Goal: Information Seeking & Learning: Learn about a topic

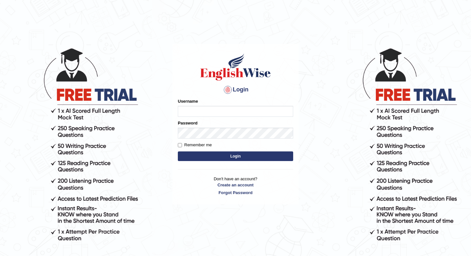
type input "Chetna09"
click at [188, 156] on button "Login" at bounding box center [235, 156] width 115 height 10
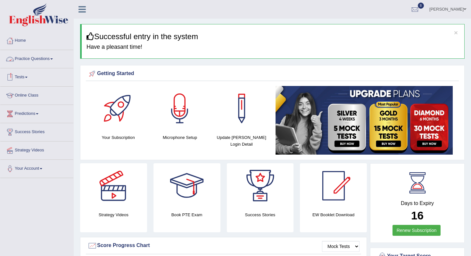
click at [25, 76] on link "Tests" at bounding box center [36, 76] width 73 height 16
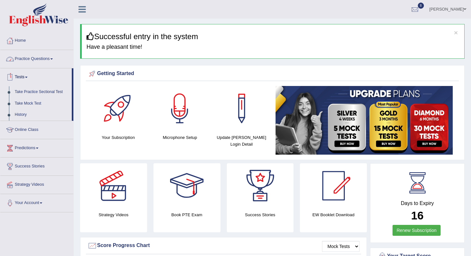
click at [48, 61] on link "Practice Questions" at bounding box center [36, 58] width 73 height 16
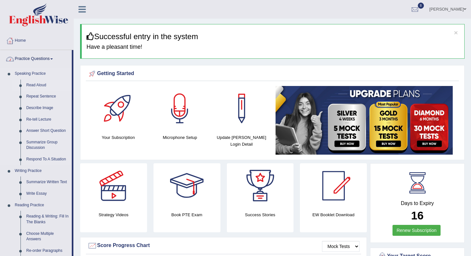
click at [36, 83] on link "Read Aloud" at bounding box center [47, 85] width 48 height 12
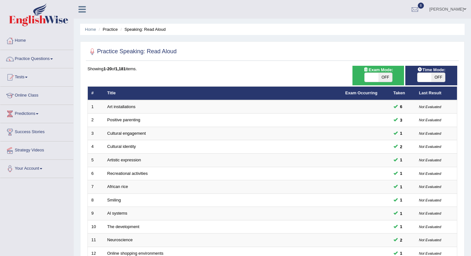
click at [391, 80] on span "OFF" at bounding box center [385, 77] width 14 height 9
checkbox input "true"
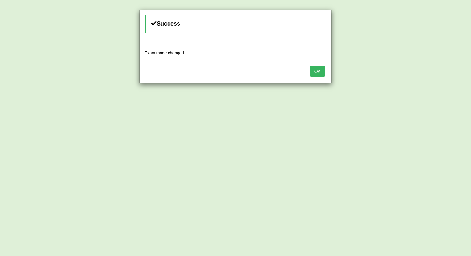
click at [318, 70] on button "OK" at bounding box center [317, 71] width 15 height 11
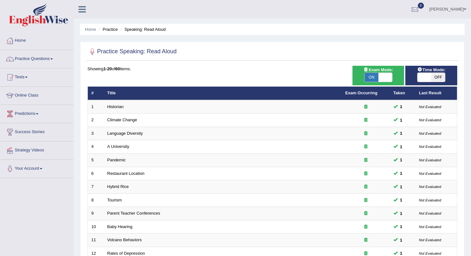
click at [443, 77] on span "OFF" at bounding box center [438, 77] width 14 height 9
checkbox input "true"
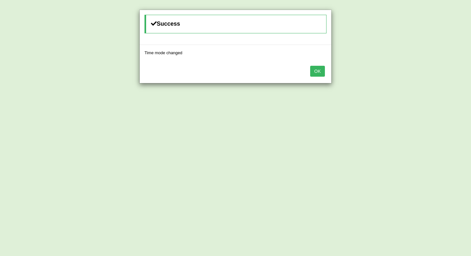
click at [320, 69] on button "OK" at bounding box center [317, 71] width 15 height 11
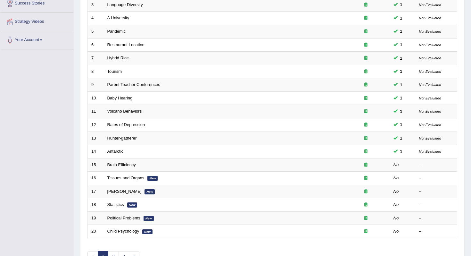
scroll to position [169, 0]
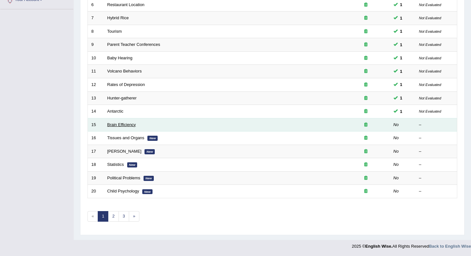
click at [119, 124] on link "Brain Efficiency" at bounding box center [121, 124] width 29 height 5
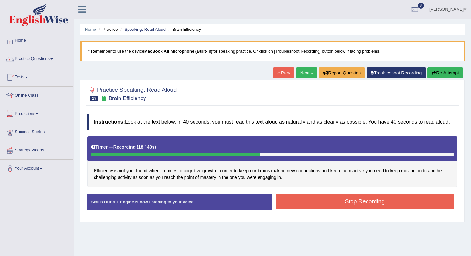
click at [328, 208] on button "Stop Recording" at bounding box center [365, 201] width 178 height 15
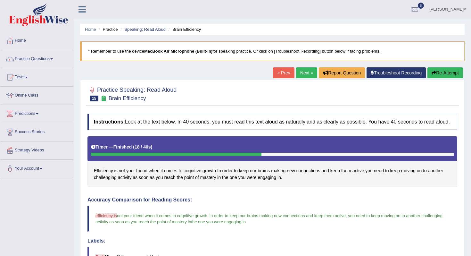
click at [305, 75] on link "Next »" at bounding box center [306, 72] width 21 height 11
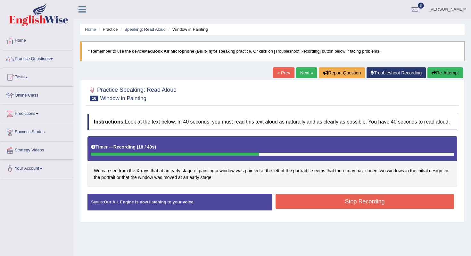
click at [302, 208] on button "Stop Recording" at bounding box center [365, 201] width 178 height 15
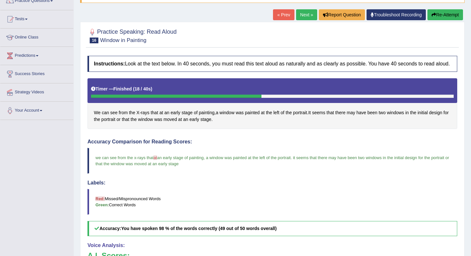
scroll to position [41, 0]
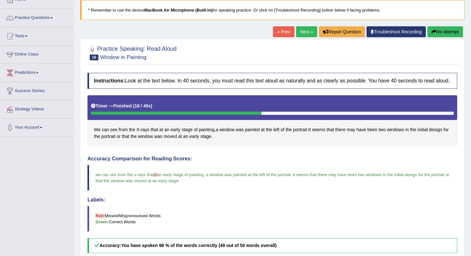
click at [304, 32] on link "Next »" at bounding box center [306, 31] width 21 height 11
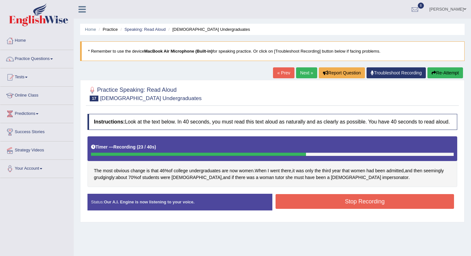
click at [342, 209] on button "Stop Recording" at bounding box center [365, 201] width 178 height 15
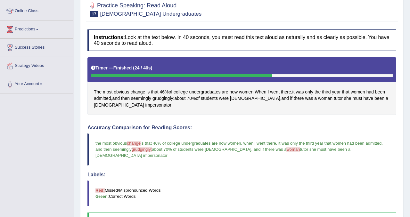
scroll to position [37, 0]
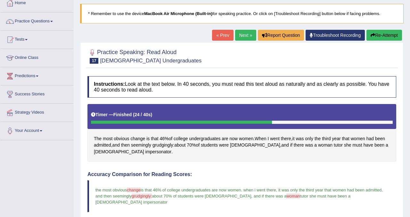
click at [248, 35] on link "Next »" at bounding box center [245, 35] width 21 height 11
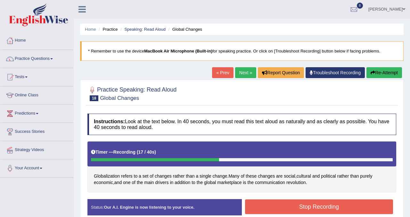
click at [321, 208] on button "Stop Recording" at bounding box center [319, 207] width 148 height 15
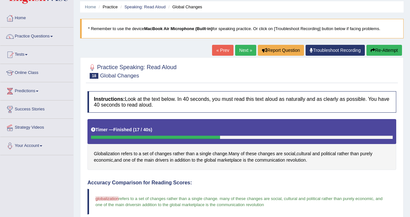
scroll to position [10, 0]
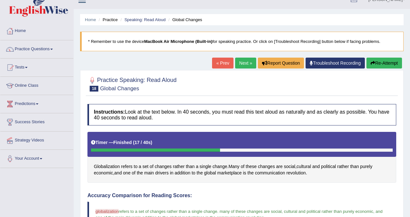
click at [243, 65] on link "Next »" at bounding box center [245, 63] width 21 height 11
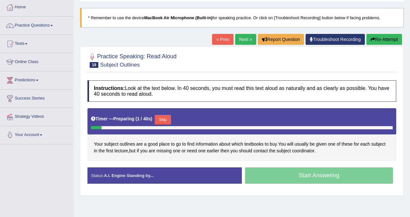
scroll to position [34, 0]
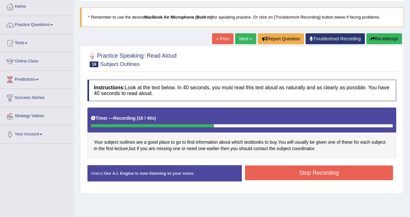
click at [277, 179] on button "Stop Recording" at bounding box center [319, 173] width 148 height 15
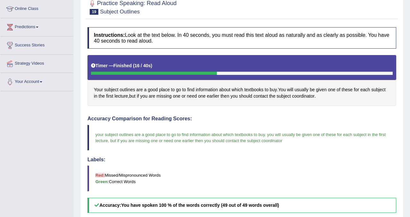
scroll to position [0, 0]
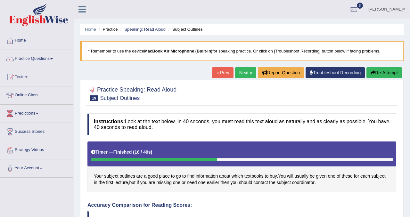
click at [238, 73] on link "Next »" at bounding box center [245, 72] width 21 height 11
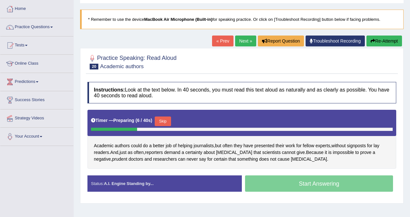
scroll to position [34, 0]
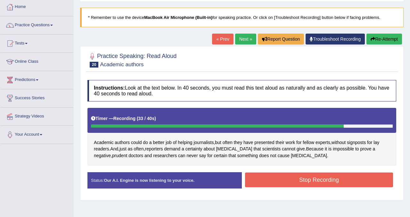
click at [280, 178] on button "Stop Recording" at bounding box center [319, 180] width 148 height 15
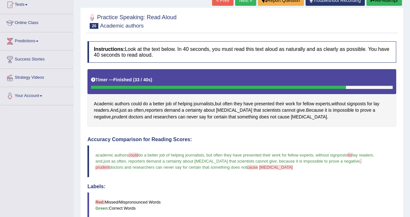
scroll to position [69, 0]
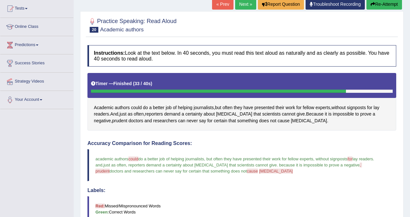
click at [241, 7] on link "Next »" at bounding box center [245, 4] width 21 height 11
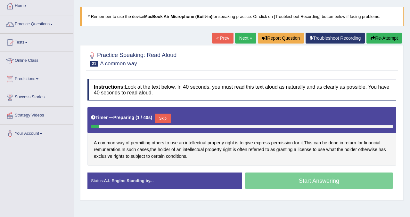
scroll to position [37, 0]
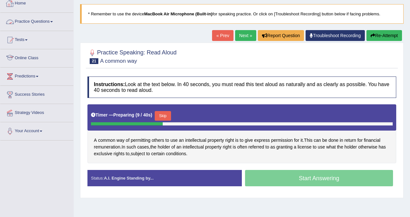
click at [27, 6] on link "Home" at bounding box center [36, 3] width 73 height 16
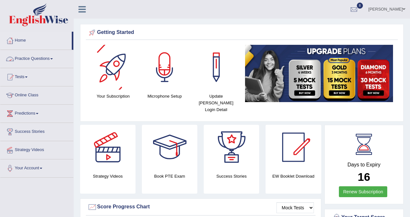
click at [26, 60] on link "Practice Questions" at bounding box center [36, 58] width 73 height 16
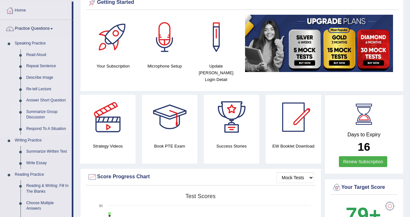
scroll to position [30, 0]
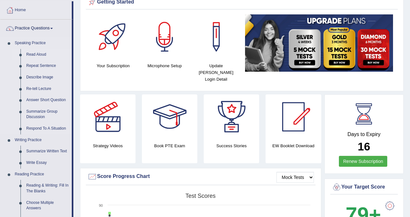
click at [43, 54] on link "Read Aloud" at bounding box center [47, 55] width 48 height 12
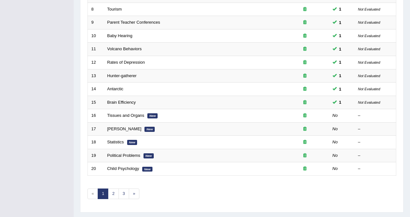
scroll to position [207, 0]
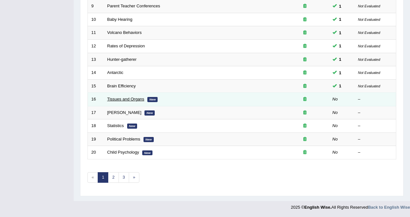
click at [131, 100] on link "Tissues and Organs" at bounding box center [125, 99] width 37 height 5
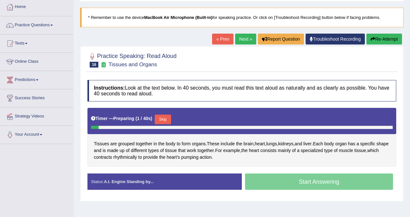
scroll to position [35, 0]
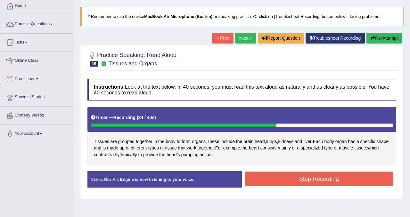
click at [287, 181] on button "Stop Recording" at bounding box center [319, 179] width 148 height 15
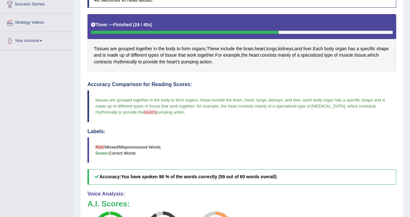
scroll to position [0, 0]
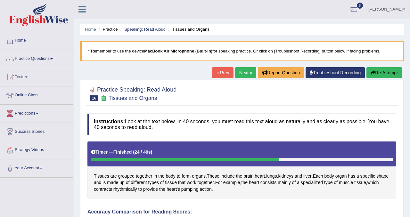
click at [244, 71] on link "Next »" at bounding box center [245, 72] width 21 height 11
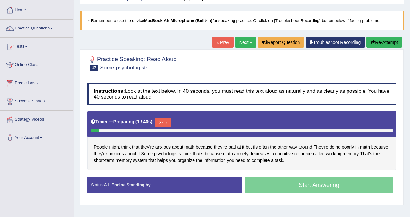
scroll to position [31, 0]
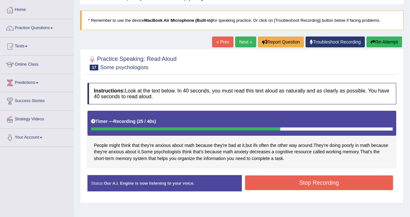
click at [301, 179] on button "Stop Recording" at bounding box center [319, 183] width 148 height 15
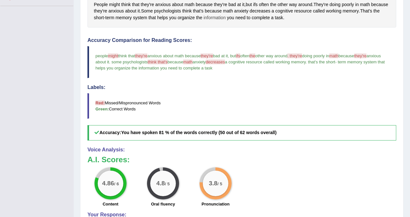
scroll to position [0, 0]
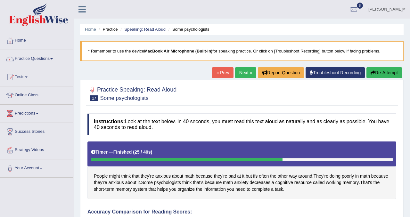
click at [242, 73] on link "Next »" at bounding box center [245, 72] width 21 height 11
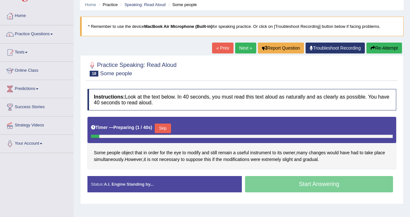
scroll to position [25, 0]
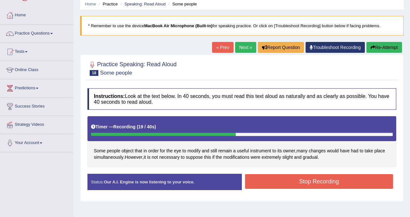
click at [315, 181] on button "Stop Recording" at bounding box center [319, 181] width 148 height 15
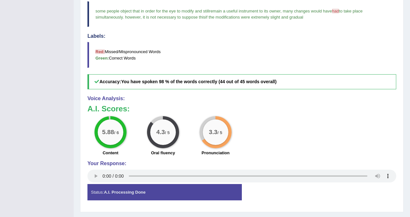
scroll to position [0, 0]
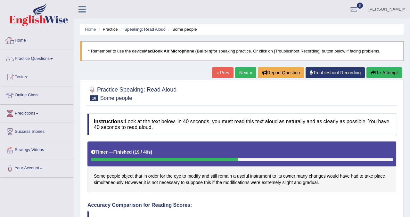
click at [44, 58] on link "Practice Questions" at bounding box center [36, 58] width 73 height 16
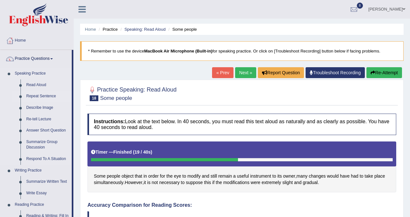
click at [36, 97] on link "Repeat Sentence" at bounding box center [47, 97] width 48 height 12
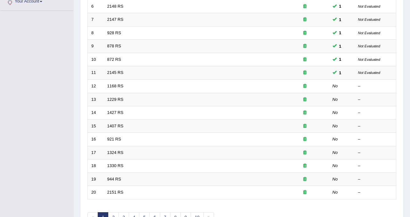
scroll to position [155, 0]
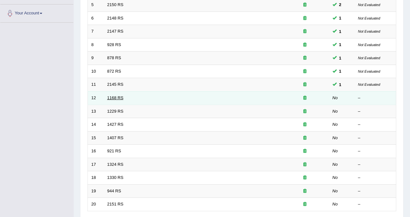
click at [116, 98] on link "1168 RS" at bounding box center [115, 97] width 16 height 5
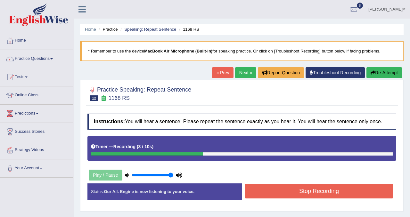
click at [316, 195] on button "Stop Recording" at bounding box center [319, 191] width 148 height 15
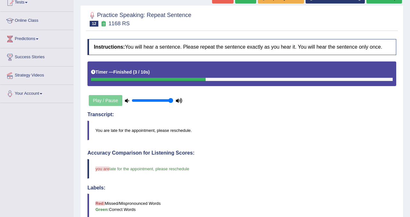
scroll to position [25, 0]
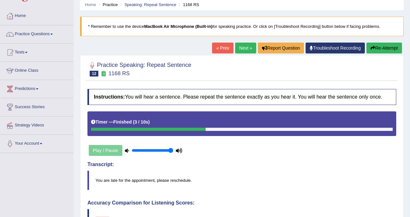
click at [243, 46] on link "Next »" at bounding box center [245, 48] width 21 height 11
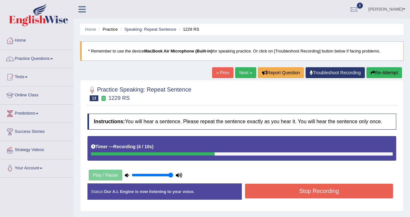
click at [311, 194] on button "Stop Recording" at bounding box center [319, 191] width 148 height 15
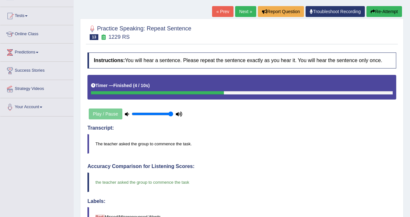
scroll to position [29, 0]
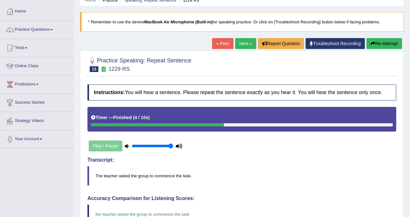
click at [249, 43] on link "Next »" at bounding box center [245, 43] width 21 height 11
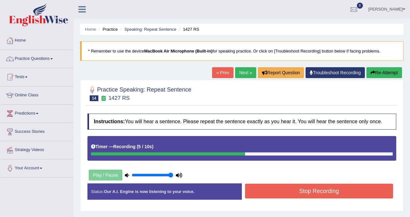
click at [286, 193] on button "Stop Recording" at bounding box center [319, 191] width 148 height 15
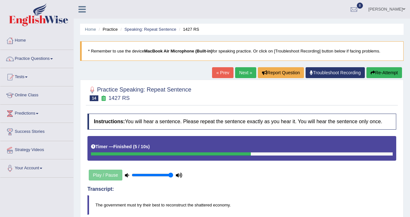
click at [245, 71] on link "Next »" at bounding box center [245, 72] width 21 height 11
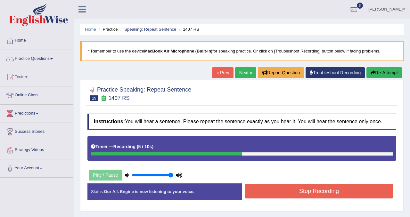
click at [296, 197] on button "Stop Recording" at bounding box center [319, 191] width 148 height 15
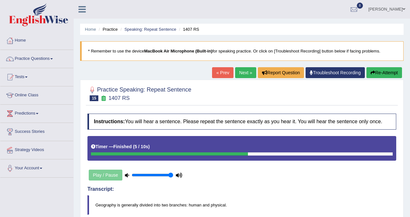
click at [245, 74] on link "Next »" at bounding box center [245, 72] width 21 height 11
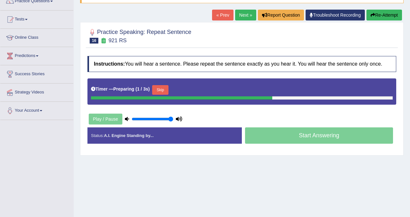
scroll to position [58, 0]
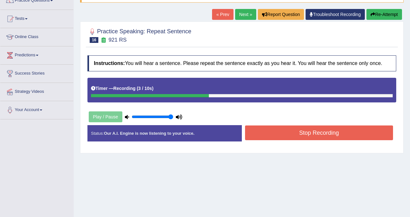
click at [286, 137] on button "Stop Recording" at bounding box center [319, 133] width 148 height 15
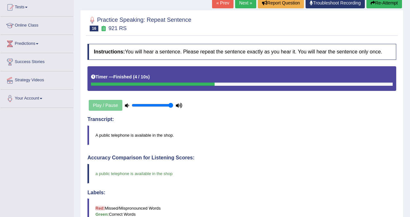
scroll to position [0, 0]
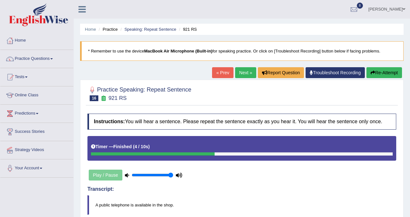
click at [246, 74] on link "Next »" at bounding box center [245, 72] width 21 height 11
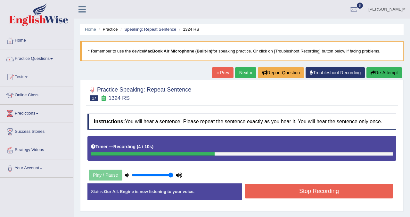
click at [285, 199] on button "Stop Recording" at bounding box center [319, 191] width 148 height 15
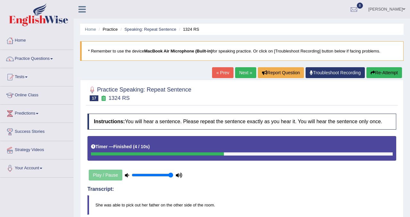
click at [245, 76] on link "Next »" at bounding box center [245, 72] width 21 height 11
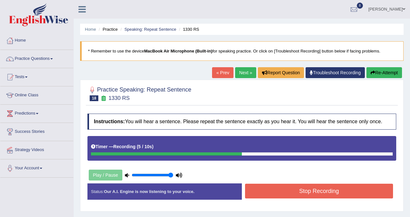
click at [280, 200] on div "Stop Recording" at bounding box center [319, 192] width 154 height 16
click at [280, 199] on button "Stop Recording" at bounding box center [319, 191] width 148 height 15
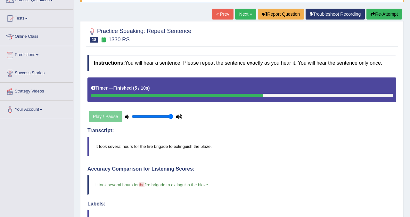
scroll to position [49, 0]
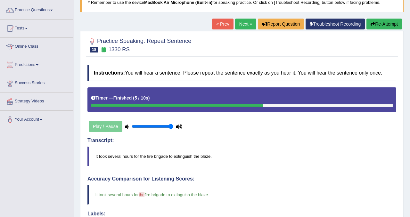
click at [244, 24] on link "Next »" at bounding box center [245, 24] width 21 height 11
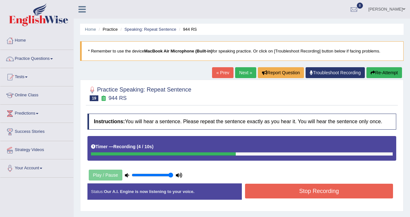
click at [264, 197] on button "Stop Recording" at bounding box center [319, 191] width 148 height 15
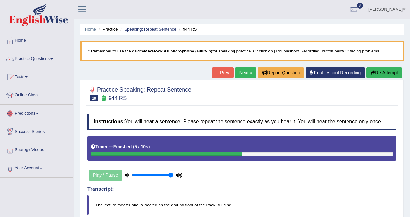
click at [245, 71] on link "Next »" at bounding box center [245, 72] width 21 height 11
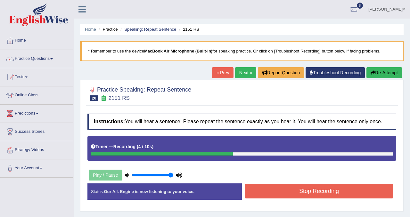
click at [293, 193] on button "Stop Recording" at bounding box center [319, 191] width 148 height 15
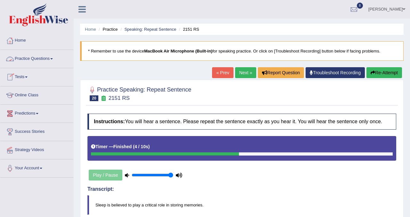
click at [251, 75] on link "Next »" at bounding box center [245, 72] width 21 height 11
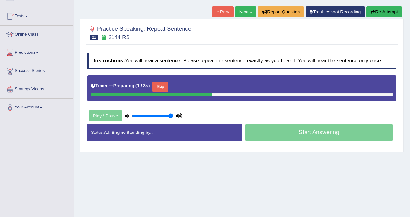
scroll to position [119, 0]
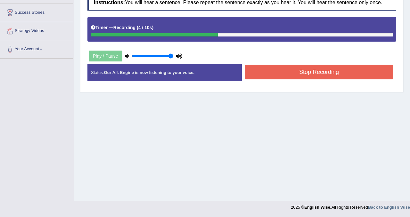
click at [283, 74] on button "Stop Recording" at bounding box center [319, 72] width 148 height 15
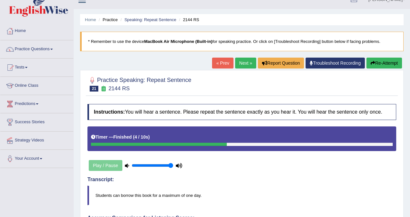
scroll to position [0, 0]
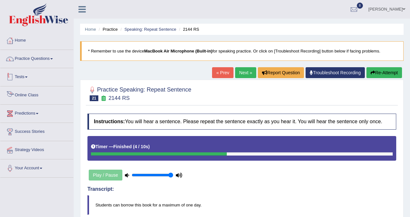
click at [38, 61] on link "Practice Questions" at bounding box center [36, 58] width 73 height 16
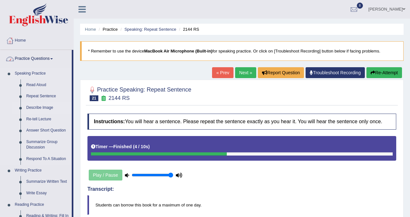
click at [38, 106] on link "Describe Image" at bounding box center [47, 108] width 48 height 12
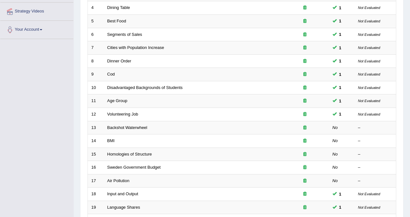
scroll to position [182, 0]
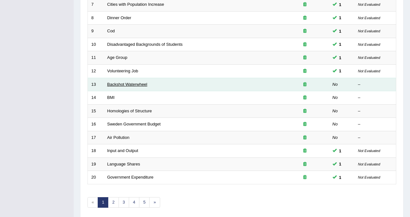
click at [125, 85] on link "Backshot Waterwheel" at bounding box center [127, 84] width 40 height 5
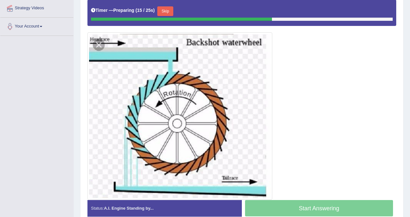
scroll to position [143, 0]
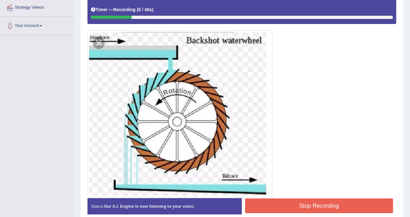
click at [324, 203] on button "Stop Recording" at bounding box center [319, 206] width 148 height 15
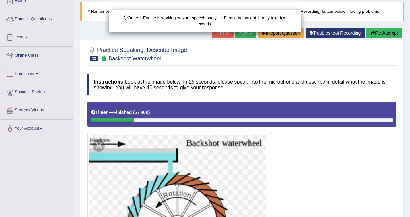
scroll to position [26, 0]
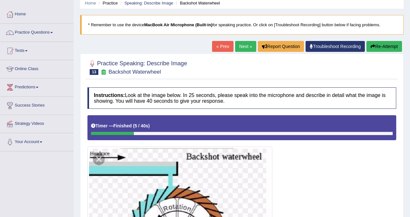
click at [0, 0] on div "Updating answer..." at bounding box center [0, 0] width 0 height 0
click at [387, 46] on button "Re-Attempt" at bounding box center [385, 46] width 36 height 11
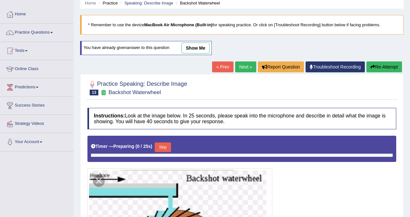
scroll to position [26, 0]
click at [169, 147] on button "Skip" at bounding box center [163, 148] width 16 height 10
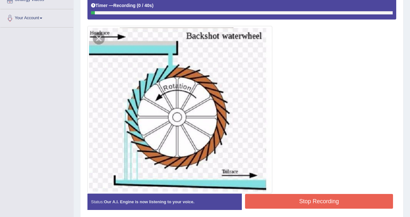
scroll to position [151, 0]
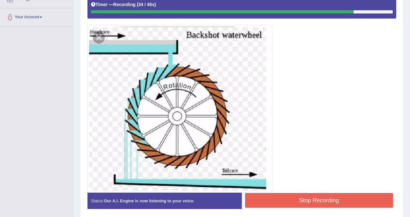
click at [269, 202] on button "Stop Recording" at bounding box center [319, 200] width 148 height 15
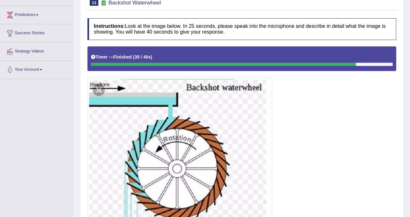
scroll to position [18, 0]
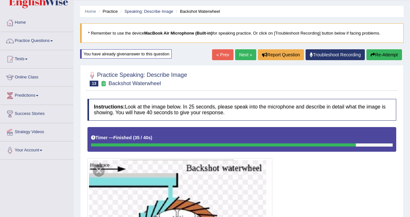
click at [244, 49] on link "Next »" at bounding box center [245, 54] width 21 height 11
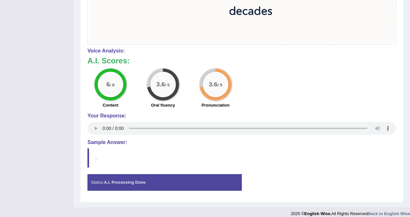
scroll to position [444, 0]
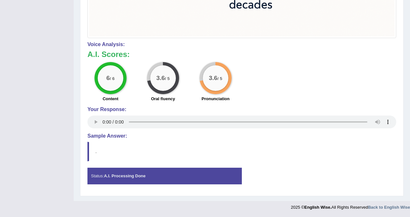
drag, startPoint x: 275, startPoint y: 140, endPoint x: 410, endPoint y: 140, distance: 134.9
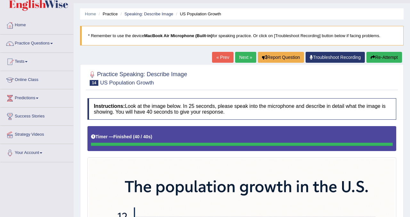
scroll to position [0, 0]
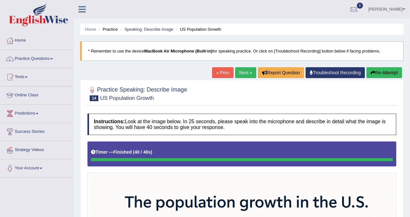
click at [239, 70] on link "Next »" at bounding box center [245, 72] width 21 height 11
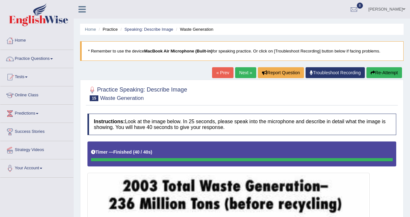
click at [243, 72] on link "Next »" at bounding box center [245, 72] width 21 height 11
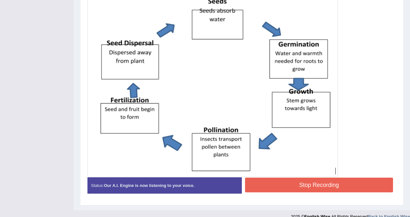
scroll to position [182, 0]
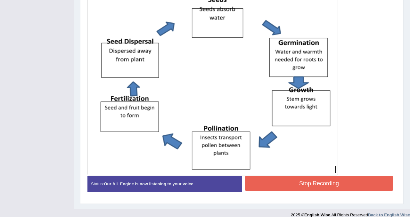
click at [343, 182] on button "Stop Recording" at bounding box center [319, 183] width 148 height 15
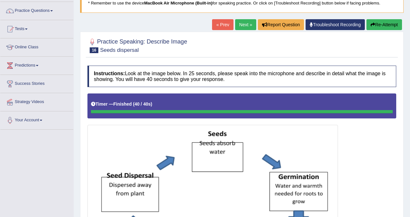
scroll to position [0, 0]
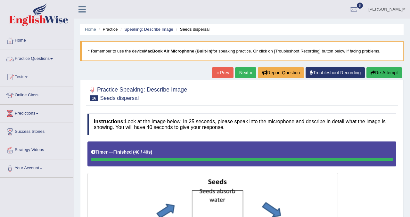
click at [46, 62] on link "Practice Questions" at bounding box center [36, 58] width 73 height 16
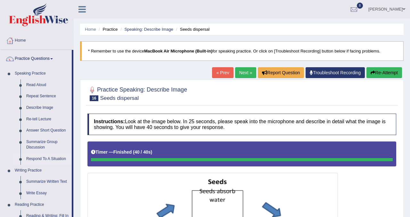
click at [48, 159] on link "Respond To A Situation" at bounding box center [47, 159] width 48 height 12
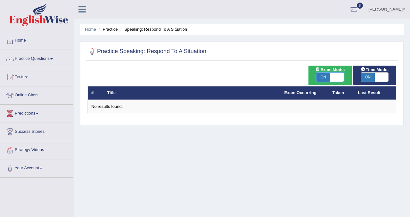
click at [339, 78] on span at bounding box center [337, 77] width 14 height 9
checkbox input "false"
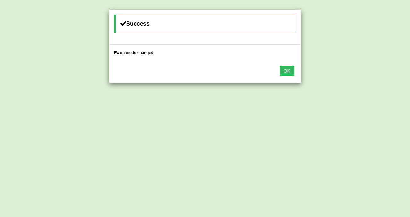
click at [291, 69] on button "OK" at bounding box center [287, 71] width 15 height 11
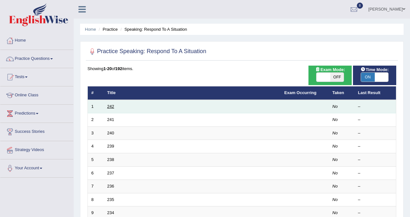
click at [113, 107] on link "242" at bounding box center [110, 106] width 7 height 5
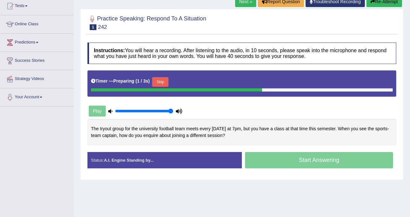
scroll to position [73, 0]
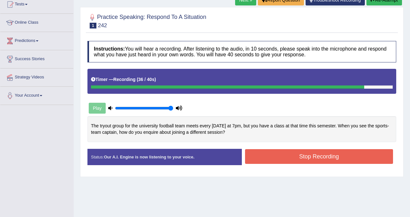
click at [271, 156] on button "Stop Recording" at bounding box center [319, 156] width 148 height 15
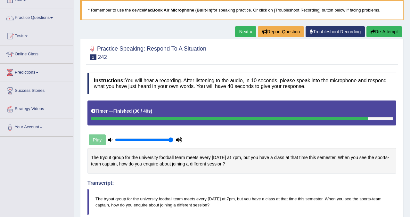
scroll to position [0, 0]
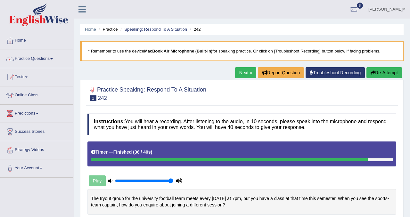
click at [246, 72] on link "Next »" at bounding box center [245, 72] width 21 height 11
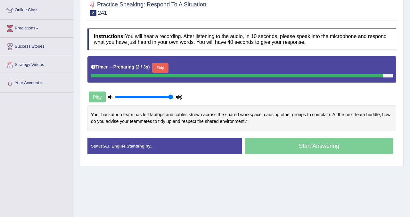
scroll to position [87, 0]
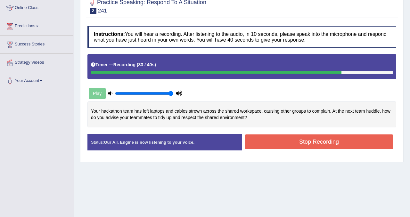
click at [275, 143] on button "Stop Recording" at bounding box center [319, 142] width 148 height 15
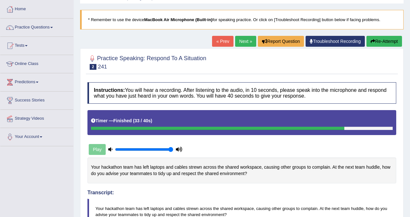
scroll to position [0, 0]
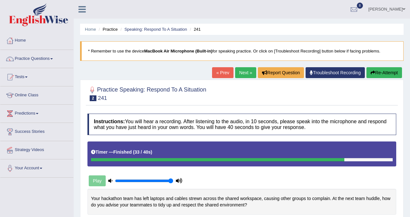
click at [249, 73] on link "Next »" at bounding box center [245, 72] width 21 height 11
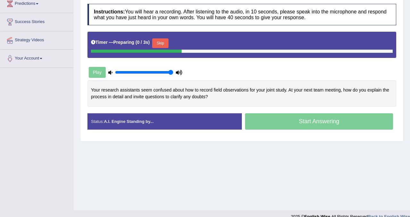
scroll to position [112, 0]
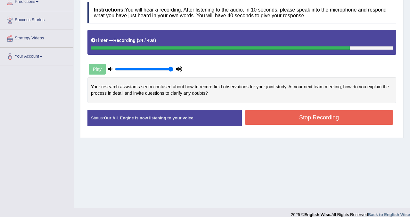
click at [283, 116] on button "Stop Recording" at bounding box center [319, 117] width 148 height 15
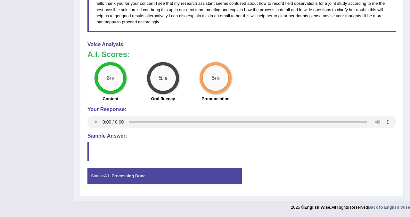
scroll to position [0, 0]
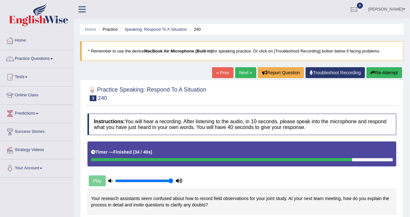
click at [240, 73] on link "Next »" at bounding box center [245, 72] width 21 height 11
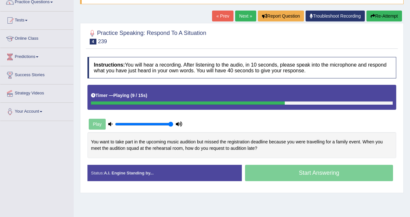
scroll to position [56, 0]
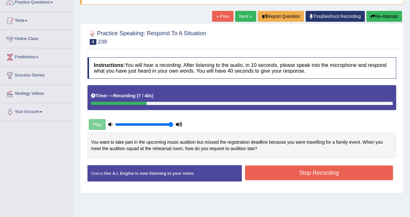
click at [384, 10] on div "Home Practice Speaking: Respond To A Situation 239 * Remember to use the device…" at bounding box center [242, 104] width 336 height 320
click at [381, 14] on button "Re-Attempt" at bounding box center [385, 16] width 36 height 11
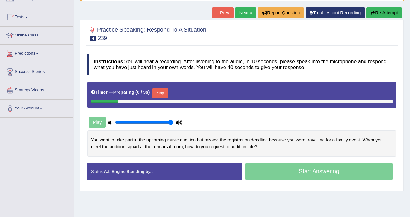
scroll to position [56, 0]
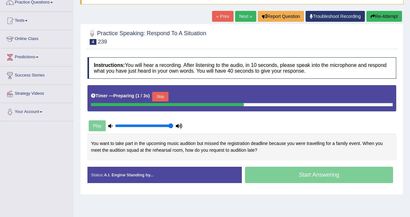
click at [167, 97] on button "Skip" at bounding box center [160, 97] width 16 height 10
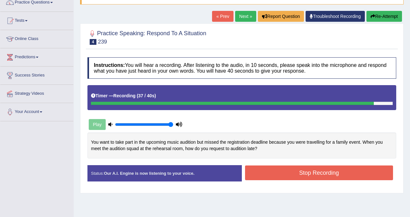
click at [333, 178] on button "Stop Recording" at bounding box center [319, 173] width 148 height 15
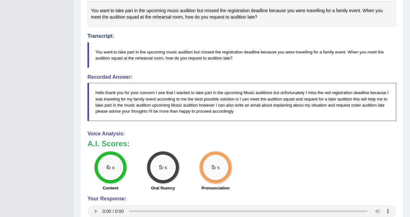
scroll to position [0, 0]
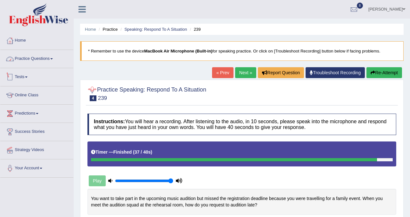
click at [40, 53] on link "Practice Questions" at bounding box center [36, 58] width 73 height 16
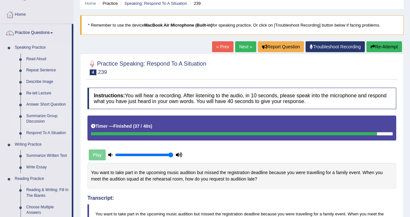
scroll to position [22, 0]
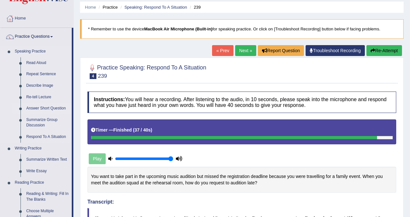
click at [48, 110] on link "Answer Short Question" at bounding box center [47, 109] width 48 height 12
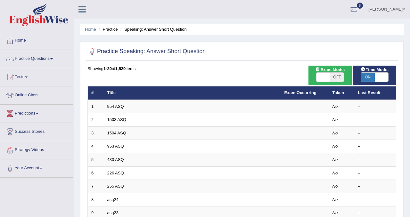
click at [342, 76] on span "OFF" at bounding box center [337, 77] width 14 height 9
checkbox input "true"
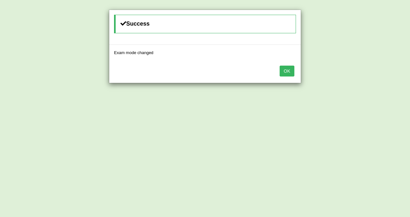
click at [286, 73] on button "OK" at bounding box center [287, 71] width 15 height 11
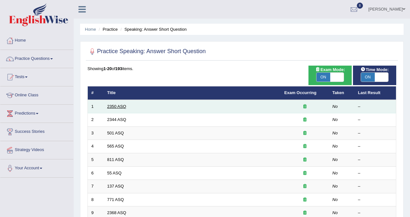
click at [120, 107] on link "2350 ASQ" at bounding box center [116, 106] width 19 height 5
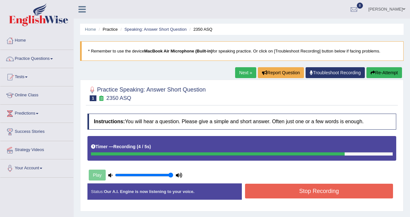
click at [259, 190] on button "Stop Recording" at bounding box center [319, 191] width 148 height 15
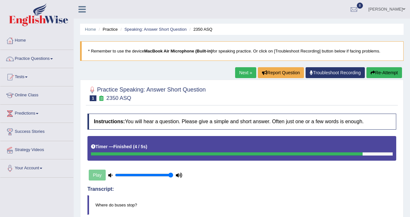
click at [385, 76] on button "Re-Attempt" at bounding box center [385, 72] width 36 height 11
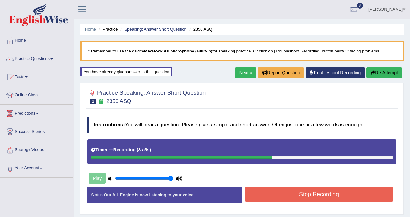
click at [275, 191] on button "Stop Recording" at bounding box center [319, 194] width 148 height 15
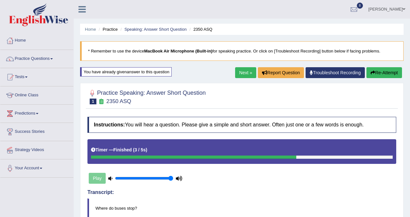
click at [249, 75] on link "Next »" at bounding box center [245, 72] width 21 height 11
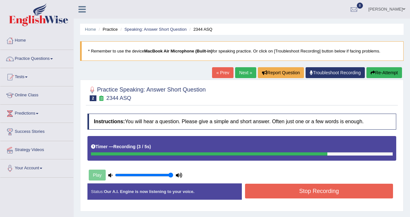
click at [283, 189] on button "Stop Recording" at bounding box center [319, 191] width 148 height 15
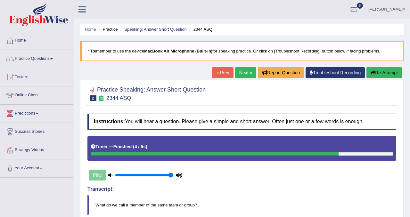
click at [242, 73] on link "Next »" at bounding box center [245, 72] width 21 height 11
click at [242, 75] on link "Next »" at bounding box center [245, 72] width 21 height 11
click at [53, 57] on link "Practice Questions" at bounding box center [36, 58] width 73 height 16
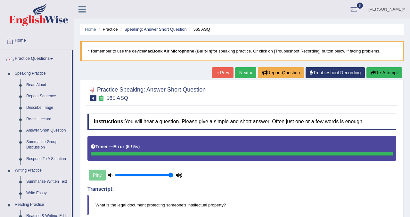
click at [241, 73] on link "Next »" at bounding box center [245, 72] width 21 height 11
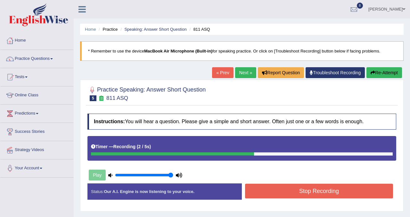
click at [279, 190] on button "Stop Recording" at bounding box center [319, 191] width 148 height 15
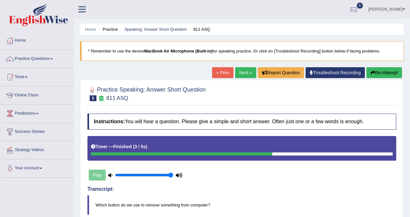
click at [241, 75] on link "Next »" at bounding box center [245, 72] width 21 height 11
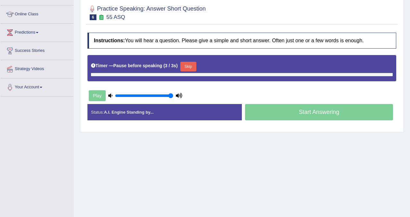
scroll to position [83, 0]
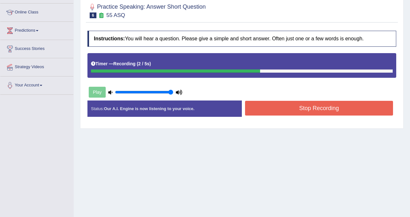
click at [288, 107] on button "Stop Recording" at bounding box center [319, 108] width 148 height 15
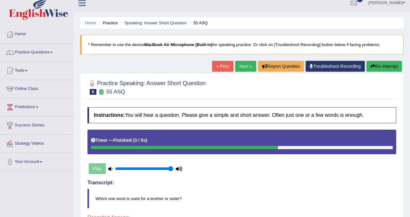
scroll to position [0, 0]
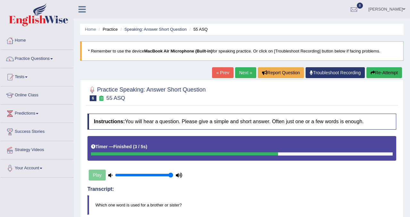
click at [240, 72] on link "Next »" at bounding box center [245, 72] width 21 height 11
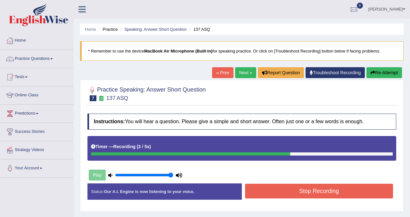
click at [268, 196] on button "Stop Recording" at bounding box center [319, 191] width 148 height 15
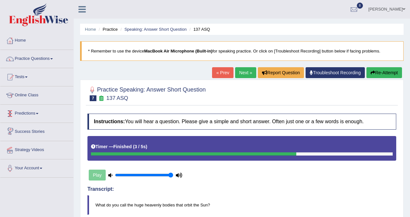
drag, startPoint x: 250, startPoint y: 72, endPoint x: 246, endPoint y: 71, distance: 3.9
click at [250, 72] on link "Next »" at bounding box center [245, 72] width 21 height 11
click at [48, 62] on link "Practice Questions" at bounding box center [36, 58] width 73 height 16
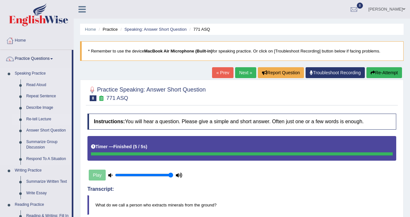
click at [40, 119] on link "Re-tell Lecture" at bounding box center [47, 120] width 48 height 12
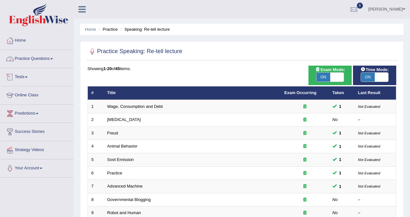
click at [45, 63] on link "Practice Questions" at bounding box center [36, 58] width 73 height 16
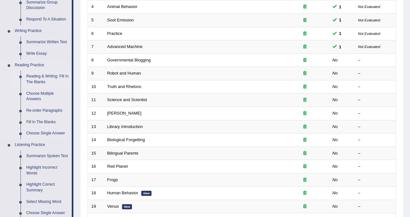
scroll to position [142, 0]
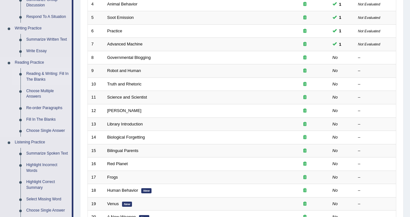
click at [52, 78] on link "Reading & Writing: Fill In The Blanks" at bounding box center [47, 76] width 48 height 17
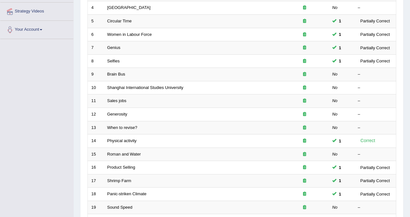
scroll to position [59, 0]
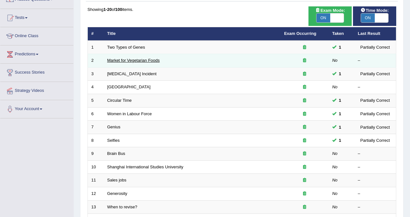
click at [139, 62] on link "Market for Vegetarian Foods" at bounding box center [133, 60] width 53 height 5
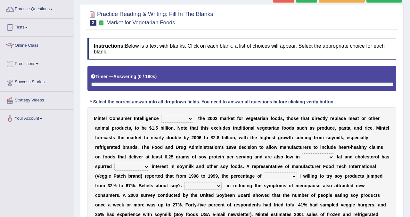
scroll to position [52, 0]
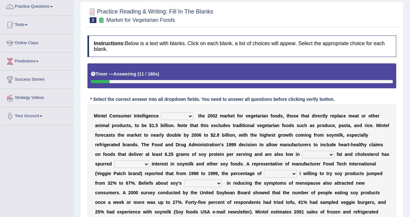
click at [182, 116] on select "deals fulfills creates estimates" at bounding box center [177, 116] width 32 height 8
select select "estimates"
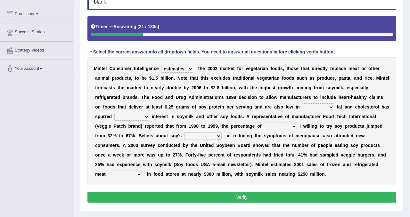
scroll to position [107, 0]
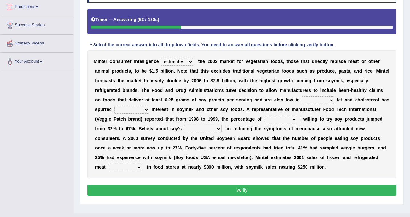
click at [309, 101] on select "saturated solid acid liquid" at bounding box center [318, 100] width 32 height 8
select select "solid"
click at [139, 110] on select "good big tremendous extreme" at bounding box center [131, 110] width 35 height 8
select select "extreme"
click at [266, 122] on select "guests consumers customers clients" at bounding box center [280, 120] width 33 height 8
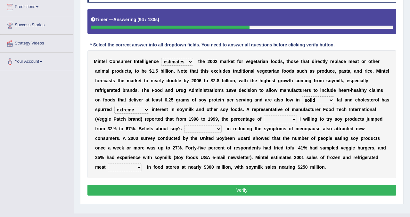
select select "consumers"
click at [197, 127] on select "effectiveness timeliness efficiency goodness" at bounding box center [202, 129] width 37 height 8
select select "effectiveness"
click at [135, 168] on select "foods choices staffs alternatives" at bounding box center [125, 168] width 34 height 8
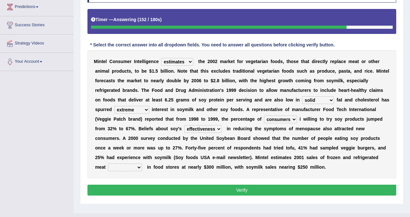
select select "alternatives"
click at [138, 169] on select "foods choices staffs alternatives" at bounding box center [125, 168] width 34 height 8
click at [127, 169] on select "foods choices staffs alternatives" at bounding box center [125, 168] width 34 height 8
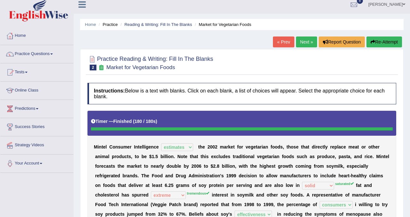
scroll to position [0, 0]
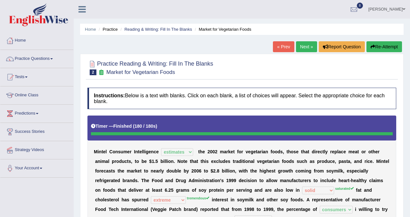
click at [309, 46] on link "Next »" at bounding box center [306, 46] width 21 height 11
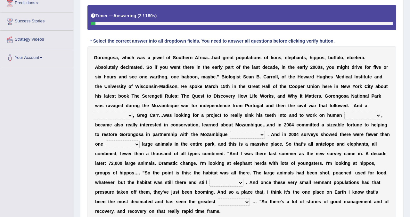
scroll to position [111, 0]
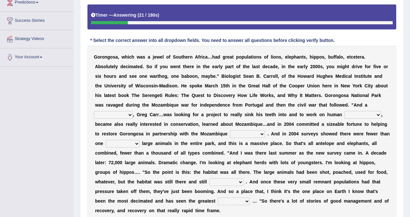
click at [121, 117] on select "passion solstice ballast philanthropist" at bounding box center [113, 115] width 39 height 8
select select "philanthropist"
click at [351, 117] on select "negligence prevalence development malevolence" at bounding box center [362, 115] width 37 height 8
select select "development"
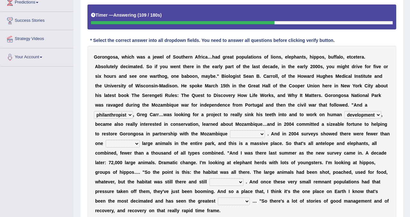
click at [244, 136] on select "parliament semanticist government journalist" at bounding box center [247, 134] width 35 height 8
select select "government"
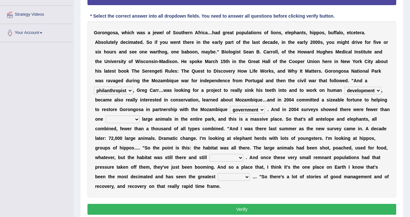
scroll to position [138, 0]
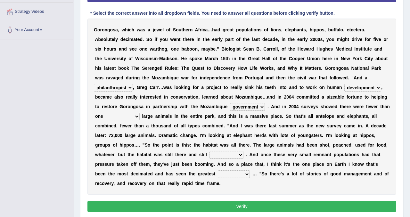
click at [131, 119] on select "deflowered embowered roundest thousand" at bounding box center [123, 117] width 34 height 8
select select "thousand"
click at [234, 156] on select "assertive incidental compulsive productive" at bounding box center [227, 155] width 34 height 8
select select "productive"
click at [240, 174] on select "recovery efficacy golly stumpy" at bounding box center [234, 174] width 32 height 8
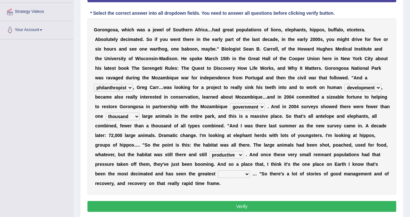
select select "recovery"
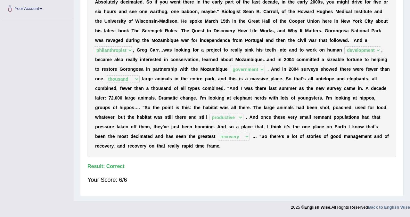
scroll to position [0, 0]
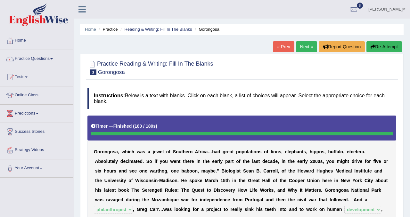
click at [304, 46] on link "Next »" at bounding box center [306, 46] width 21 height 11
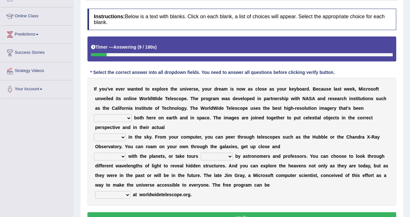
scroll to position [81, 0]
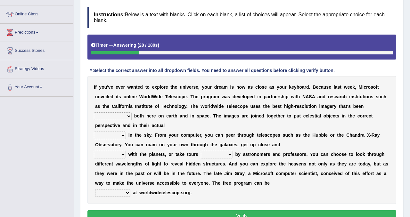
click at [119, 116] on select "degraded ascended remonstrated generated" at bounding box center [113, 116] width 38 height 8
select select "generated"
click at [112, 136] on select "aspects parts conditions positions" at bounding box center [110, 136] width 32 height 8
select select "positions"
click at [117, 154] on select "personal individual apart polite" at bounding box center [110, 155] width 32 height 8
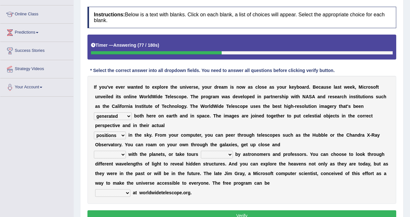
select select "personal"
click at [213, 158] on select "guide guided guiding to guide" at bounding box center [217, 155] width 32 height 8
select select "guided"
click at [121, 192] on select "upheld downloaded loaded posted" at bounding box center [112, 193] width 35 height 8
select select "downloaded"
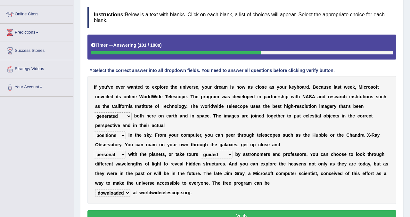
click at [151, 213] on button "Verify" at bounding box center [241, 216] width 309 height 11
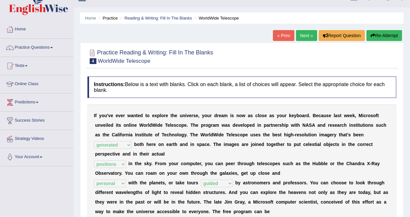
scroll to position [0, 0]
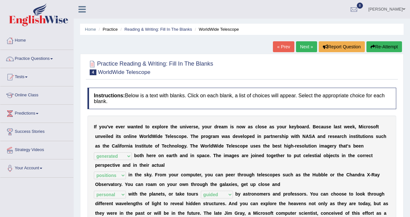
click at [305, 47] on link "Next »" at bounding box center [306, 46] width 21 height 11
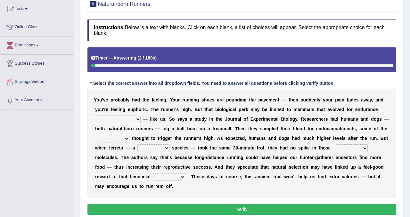
scroll to position [69, 0]
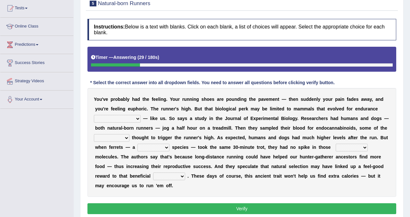
click at [116, 120] on select "[PERSON_NAME] personalize classifies exercise" at bounding box center [117, 119] width 47 height 8
select select "exercise"
click at [116, 139] on select "almshouse turnarounds compounds foxhounds" at bounding box center [112, 138] width 36 height 8
select select "compounds"
click at [153, 148] on select "excellency merely faerie sedentary" at bounding box center [153, 148] width 32 height 8
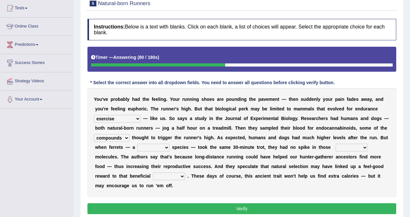
select select "sedentary"
click at [344, 148] on select "groaned feel-good inchoate loaned" at bounding box center [352, 148] width 32 height 8
select select "feel-good"
click at [159, 176] on select "wager exchanger behavior regulator" at bounding box center [169, 177] width 32 height 8
select select "behavior"
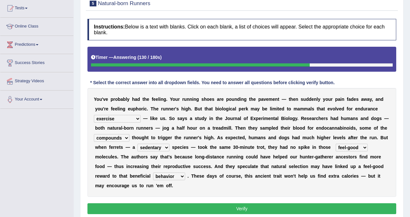
click at [166, 212] on button "Verify" at bounding box center [241, 208] width 309 height 11
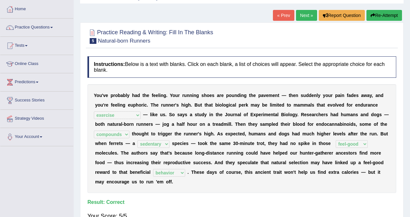
scroll to position [0, 0]
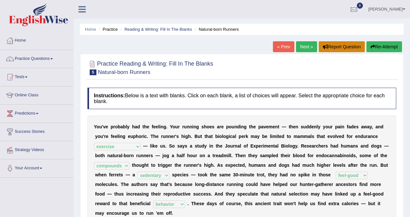
click at [319, 47] on button "Report Question" at bounding box center [342, 46] width 46 height 11
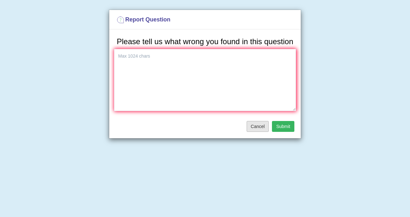
click at [253, 132] on button "Cancel" at bounding box center [258, 126] width 22 height 11
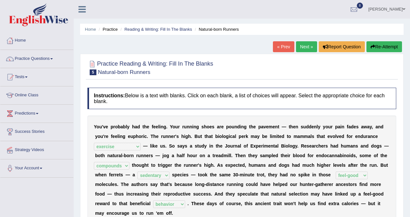
click at [306, 47] on link "Next »" at bounding box center [306, 46] width 21 height 11
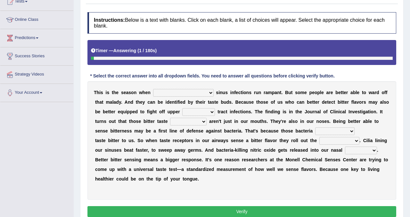
scroll to position [76, 0]
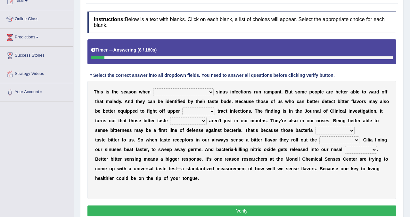
click at [174, 93] on select "conventicle [DEMOGRAPHIC_DATA] bacterial prissier" at bounding box center [183, 92] width 61 height 8
select select "bacterial"
click at [194, 112] on select "faulty respiratory togae gawky" at bounding box center [198, 112] width 33 height 8
select select "respiratory"
click at [179, 122] on select "depressions dinners submissions receptors" at bounding box center [188, 121] width 37 height 8
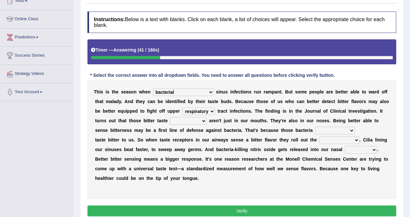
select select "receptors"
click at [315, 130] on select "purposelessly actually diagonally providently" at bounding box center [334, 131] width 39 height 8
click at [315, 129] on select "purposelessly actually diagonally providently" at bounding box center [334, 131] width 39 height 8
select select "actually"
click at [326, 140] on select "defenses contradictions chestnuts pelvis" at bounding box center [339, 141] width 40 height 8
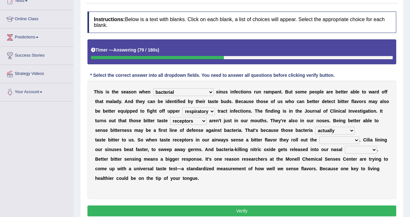
select select "defenses"
click at [337, 132] on select "purposelessly actually diagonally providently" at bounding box center [334, 131] width 39 height 8
click at [322, 128] on select "purposelessly actually diagonally providently" at bounding box center [334, 131] width 39 height 8
select select "purposelessly"
click at [349, 150] on select "causalities localities infirmities cavities" at bounding box center [361, 150] width 32 height 8
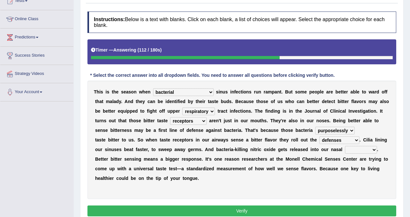
select select "cavities"
click at [293, 210] on button "Verify" at bounding box center [241, 211] width 309 height 11
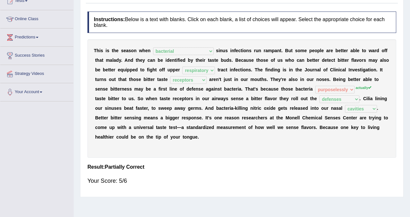
scroll to position [0, 0]
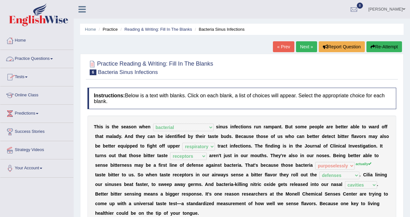
click at [47, 61] on link "Practice Questions" at bounding box center [36, 58] width 73 height 16
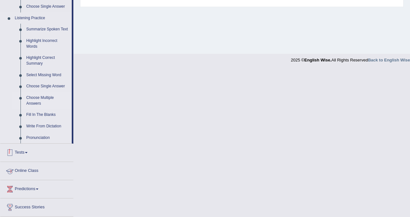
scroll to position [265, 0]
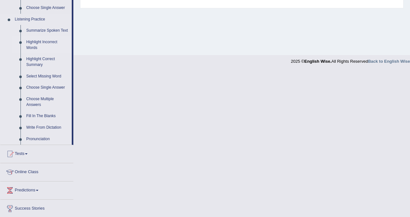
click at [53, 47] on link "Highlight Incorrect Words" at bounding box center [47, 45] width 48 height 17
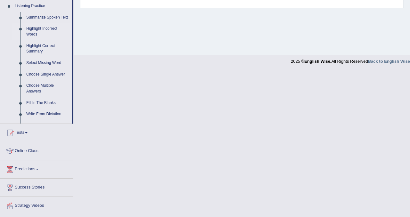
scroll to position [119, 0]
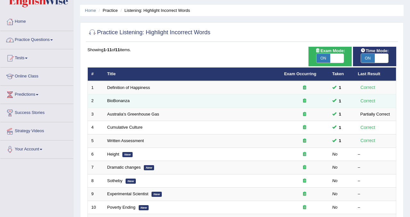
scroll to position [34, 0]
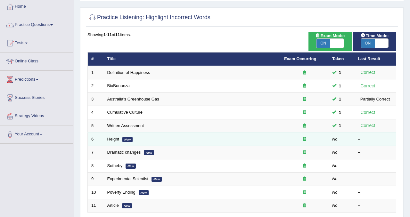
click at [116, 142] on link "Height" at bounding box center [113, 139] width 12 height 5
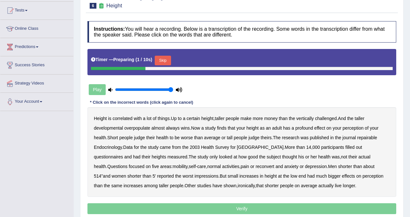
scroll to position [69, 0]
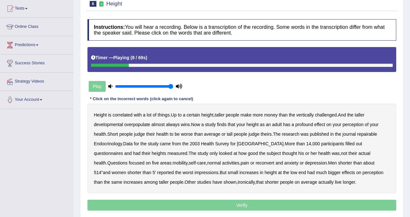
click at [120, 124] on b "developmental" at bounding box center [108, 124] width 29 height 5
click at [150, 126] on b "overpopulate" at bounding box center [137, 124] width 26 height 5
click at [148, 126] on b "overpopulate" at bounding box center [137, 124] width 26 height 5
click at [372, 136] on b "repairable" at bounding box center [367, 134] width 20 height 5
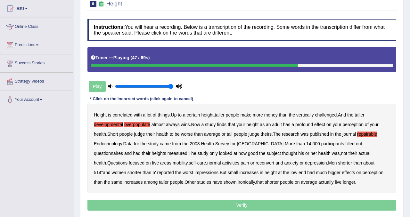
click at [256, 163] on b "reconvert" at bounding box center [265, 163] width 19 height 5
click at [101, 170] on b "514" at bounding box center [97, 172] width 7 height 5
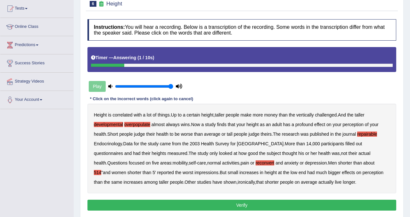
click at [217, 203] on button "Verify" at bounding box center [241, 205] width 309 height 11
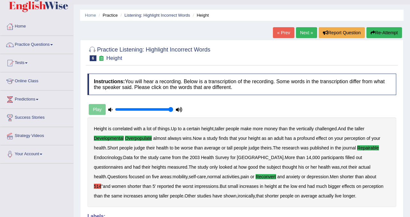
scroll to position [14, 0]
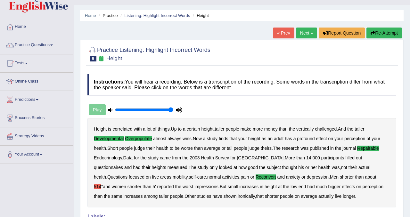
click at [304, 39] on div "« Prev Next » Report Question Re-Attempt" at bounding box center [338, 34] width 131 height 12
click at [306, 29] on link "Next »" at bounding box center [306, 33] width 21 height 11
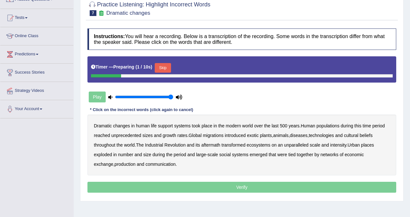
scroll to position [61, 0]
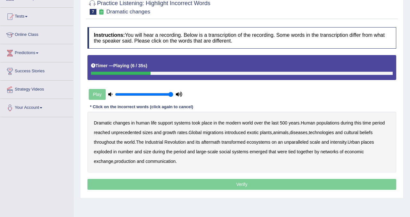
click at [339, 124] on b "populations" at bounding box center [328, 122] width 23 height 5
click at [308, 135] on b "diseases" at bounding box center [299, 132] width 18 height 5
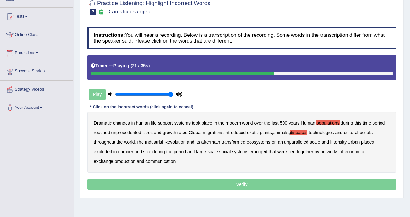
drag, startPoint x: 227, startPoint y: 143, endPoint x: 275, endPoint y: 143, distance: 48.1
click at [275, 143] on div "Dramatic changes in human life support systems took place in the modern world o…" at bounding box center [241, 142] width 309 height 61
click at [361, 145] on b "places" at bounding box center [367, 142] width 13 height 5
click at [129, 164] on div "Dramatic changes in human life support systems took place in the modern world o…" at bounding box center [241, 142] width 309 height 61
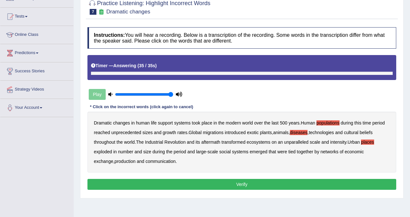
click at [130, 162] on b "production" at bounding box center [125, 161] width 21 height 5
click at [145, 183] on button "Verify" at bounding box center [241, 184] width 309 height 11
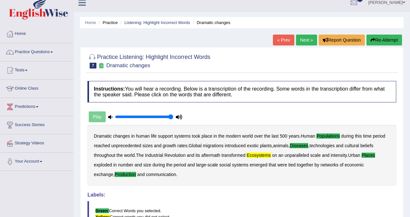
scroll to position [0, 0]
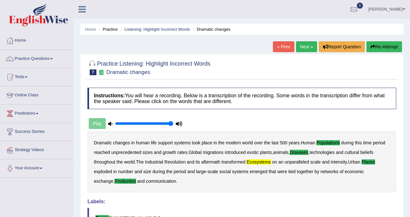
click at [306, 46] on link "Next »" at bounding box center [306, 46] width 21 height 11
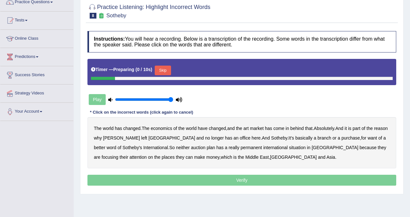
scroll to position [60, 0]
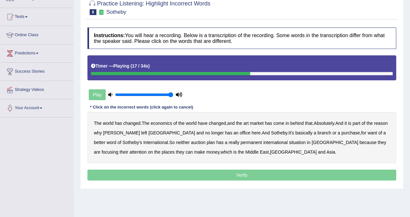
click at [342, 135] on b "purchase" at bounding box center [351, 132] width 19 height 5
click at [289, 145] on b "situation" at bounding box center [297, 142] width 17 height 5
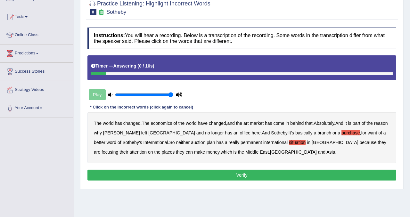
click at [234, 176] on button "Verify" at bounding box center [241, 175] width 309 height 11
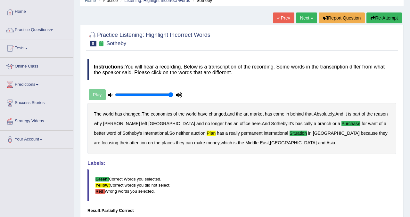
scroll to position [0, 0]
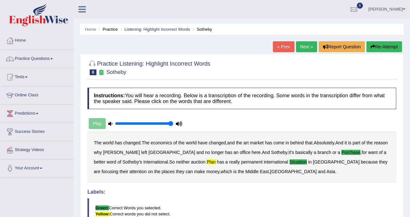
click at [301, 50] on link "Next »" at bounding box center [306, 46] width 21 height 11
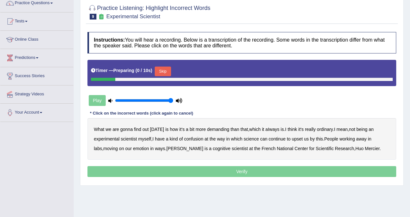
scroll to position [119, 0]
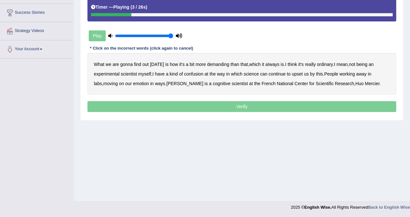
click at [219, 66] on b "demanding" at bounding box center [218, 64] width 22 height 5
click at [330, 66] on b "ordinary" at bounding box center [325, 64] width 16 height 5
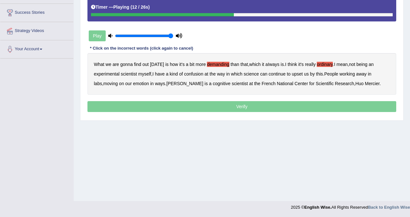
click at [197, 76] on b "confusion" at bounding box center [193, 73] width 19 height 5
click at [303, 74] on b "upset" at bounding box center [297, 73] width 11 height 5
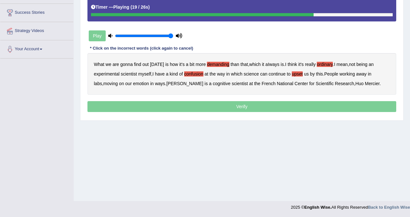
click at [138, 85] on b "emotion" at bounding box center [141, 83] width 16 height 5
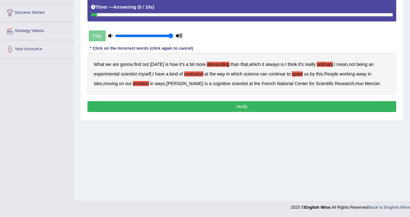
click at [303, 105] on button "Verify" at bounding box center [241, 106] width 309 height 11
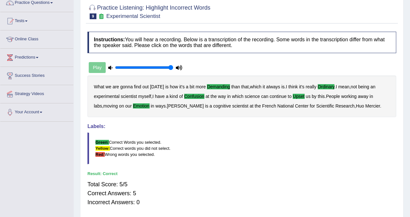
scroll to position [0, 0]
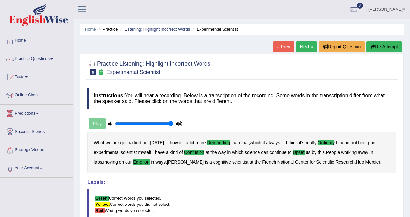
click at [304, 46] on link "Next »" at bounding box center [306, 46] width 21 height 11
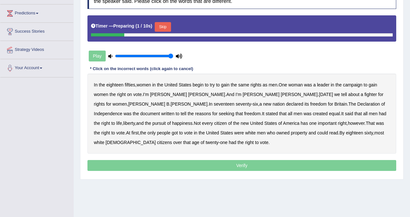
scroll to position [119, 0]
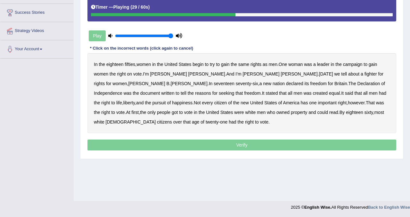
click at [187, 91] on b "tell" at bounding box center [184, 93] width 6 height 5
click at [266, 94] on b "stated" at bounding box center [272, 93] width 12 height 5
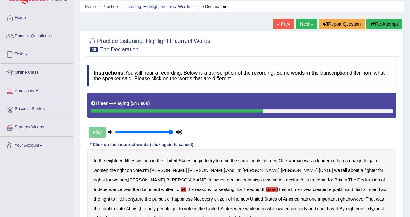
scroll to position [0, 0]
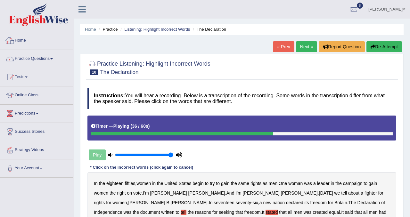
click at [23, 38] on link "Home" at bounding box center [36, 40] width 73 height 16
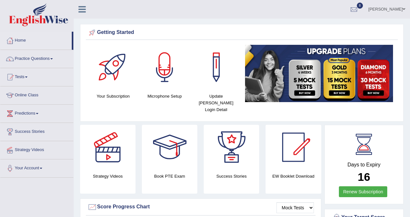
scroll to position [9, 0]
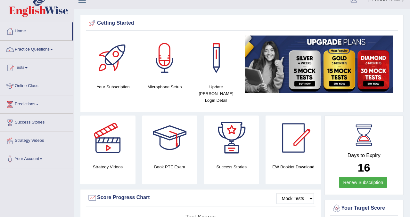
click at [26, 32] on link "Home" at bounding box center [35, 30] width 71 height 16
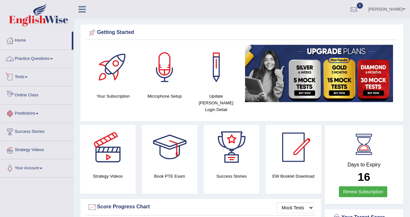
click at [41, 61] on link "Practice Questions" at bounding box center [36, 58] width 73 height 16
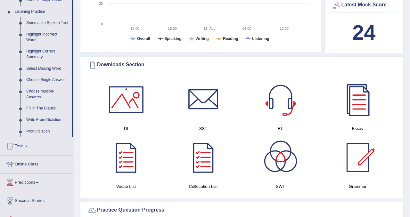
scroll to position [270, 0]
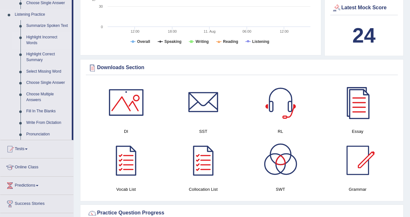
click at [49, 43] on link "Highlight Incorrect Words" at bounding box center [47, 40] width 48 height 17
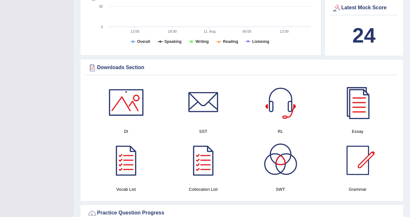
scroll to position [76, 0]
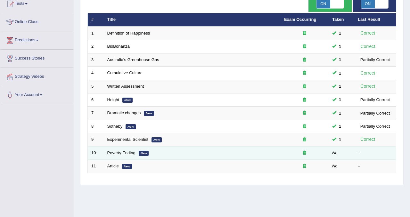
scroll to position [119, 0]
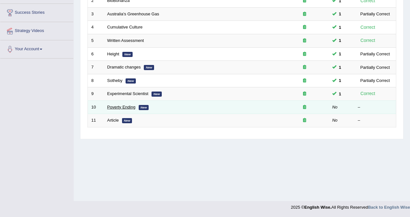
click at [126, 107] on link "Poverty Ending" at bounding box center [121, 107] width 28 height 5
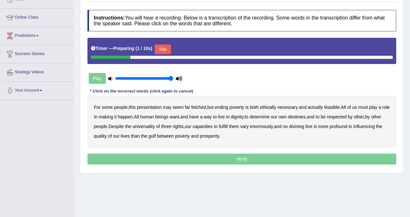
scroll to position [81, 0]
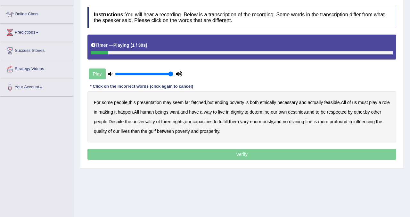
click at [160, 102] on b "presentation" at bounding box center [149, 102] width 25 height 5
click at [276, 104] on b "ethically" at bounding box center [268, 102] width 16 height 5
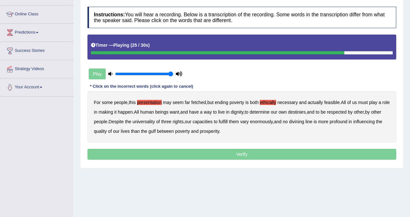
click at [304, 123] on b "divining" at bounding box center [296, 121] width 15 height 5
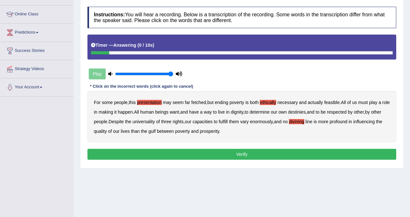
click at [236, 153] on button "Verify" at bounding box center [241, 154] width 309 height 11
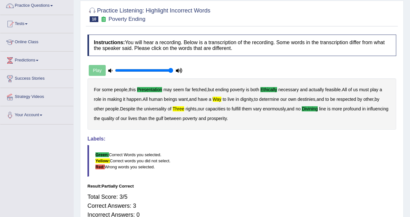
scroll to position [0, 0]
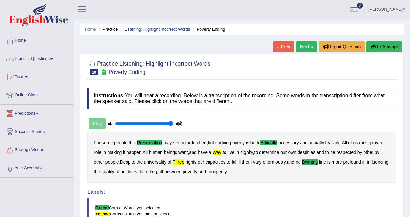
click at [304, 49] on link "Next »" at bounding box center [306, 46] width 21 height 11
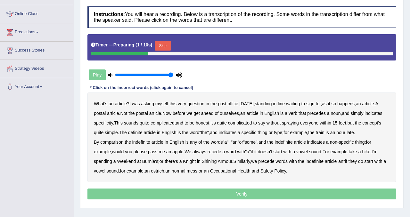
scroll to position [84, 0]
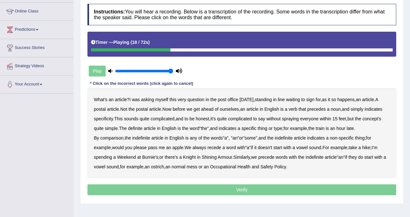
click at [326, 109] on b "precedes" at bounding box center [316, 109] width 19 height 5
click at [118, 141] on b "comparison" at bounding box center [111, 138] width 23 height 5
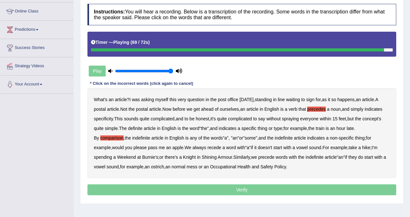
click at [186, 170] on b "normal" at bounding box center [179, 166] width 14 height 5
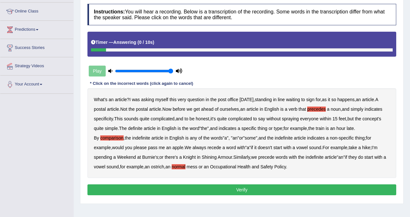
click at [252, 194] on div "Instructions: You will hear a recording. Below is a transcription of the record…" at bounding box center [242, 101] width 312 height 200
click at [242, 195] on button "Verify" at bounding box center [241, 190] width 309 height 11
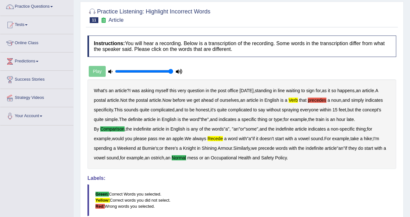
scroll to position [0, 0]
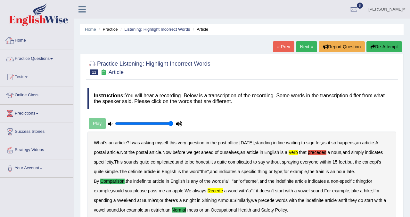
click at [28, 38] on link "Home" at bounding box center [36, 40] width 73 height 16
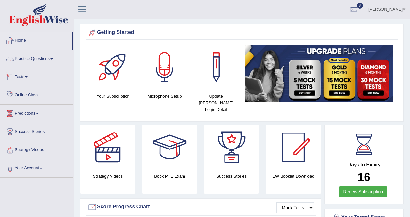
click at [29, 43] on link "Home" at bounding box center [35, 40] width 71 height 16
click at [27, 38] on link "Home" at bounding box center [35, 40] width 71 height 16
click at [29, 79] on link "Tests" at bounding box center [36, 76] width 73 height 16
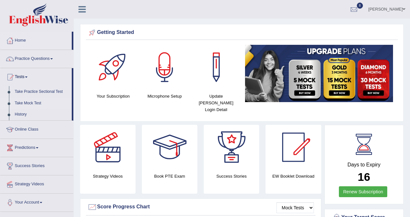
click at [36, 104] on link "Take Mock Test" at bounding box center [42, 104] width 60 height 12
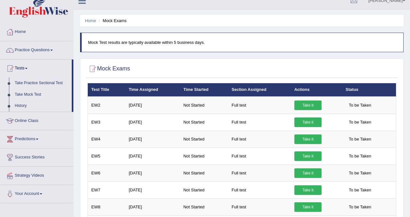
scroll to position [10, 0]
